Goal: Transaction & Acquisition: Book appointment/travel/reservation

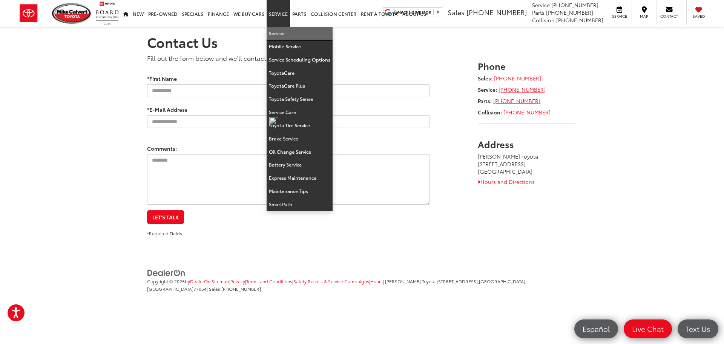
click at [274, 28] on link "Service" at bounding box center [300, 33] width 66 height 13
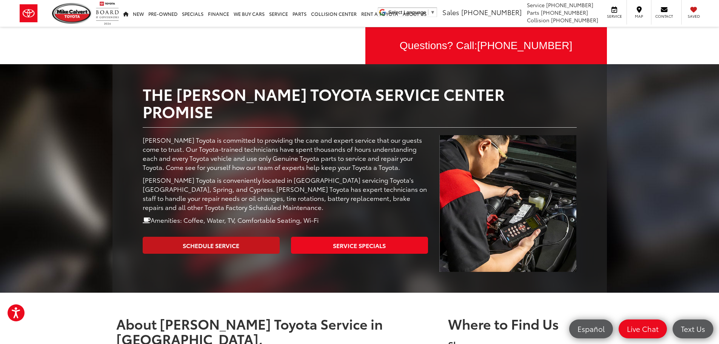
scroll to position [75, 0]
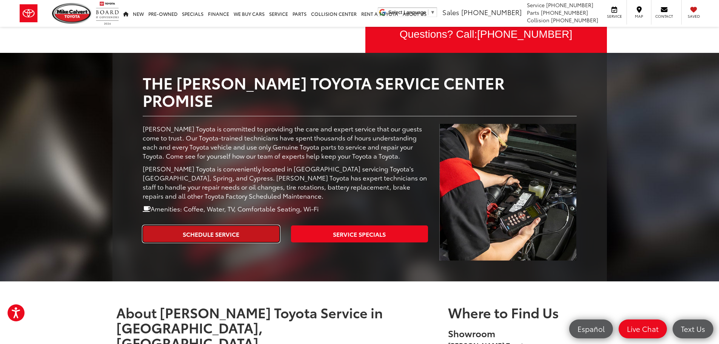
click at [256, 225] on link "Schedule Service" at bounding box center [211, 233] width 137 height 17
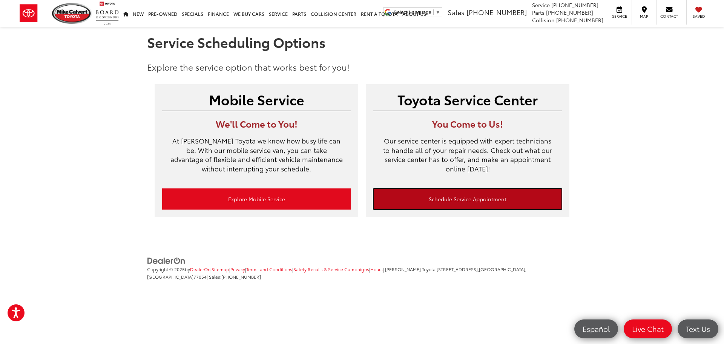
click at [461, 194] on link "Schedule Service Appointment" at bounding box center [468, 198] width 189 height 21
